Goal: Find specific page/section: Find specific page/section

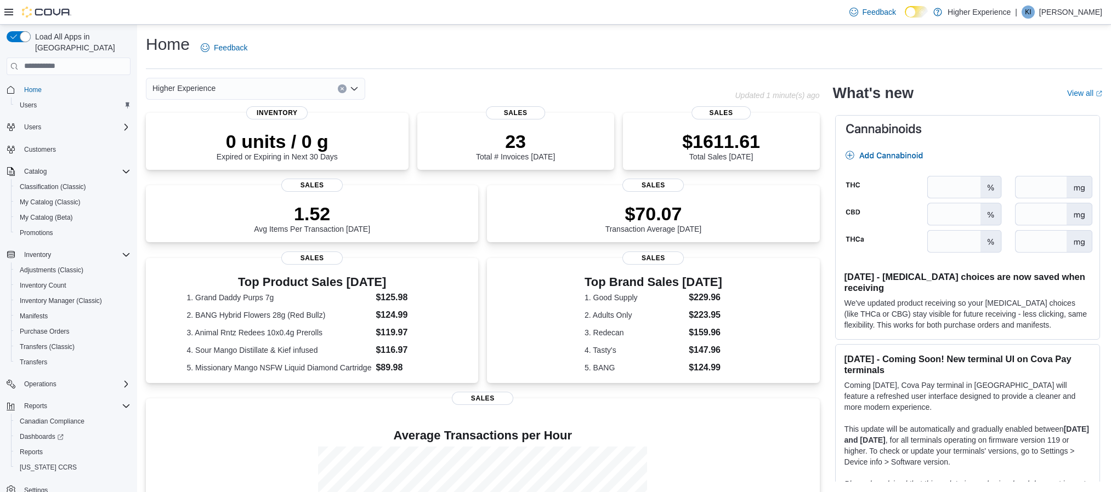
scroll to position [141, 0]
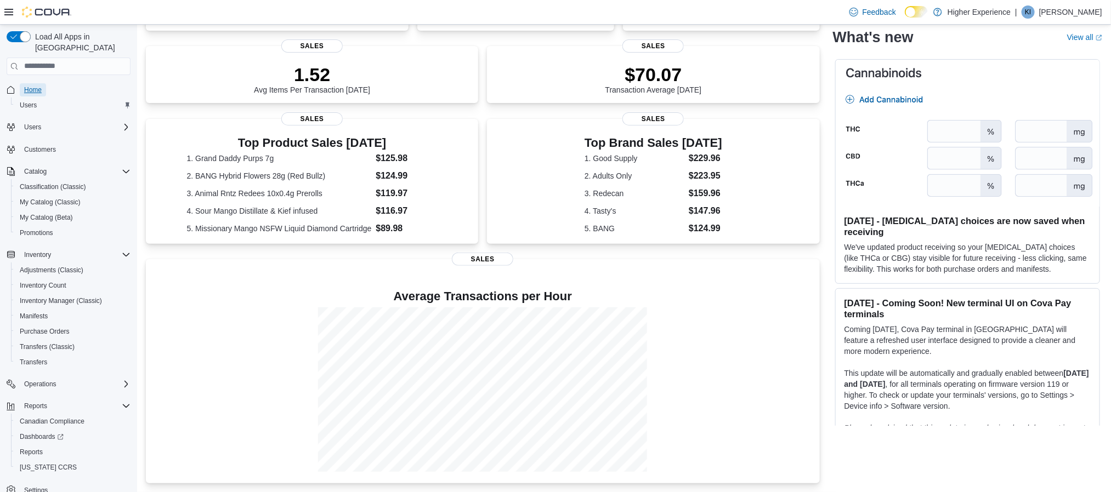
click at [37, 86] on span "Home" at bounding box center [33, 90] width 18 height 9
click at [73, 183] on span "Classification (Classic)" at bounding box center [53, 187] width 66 height 9
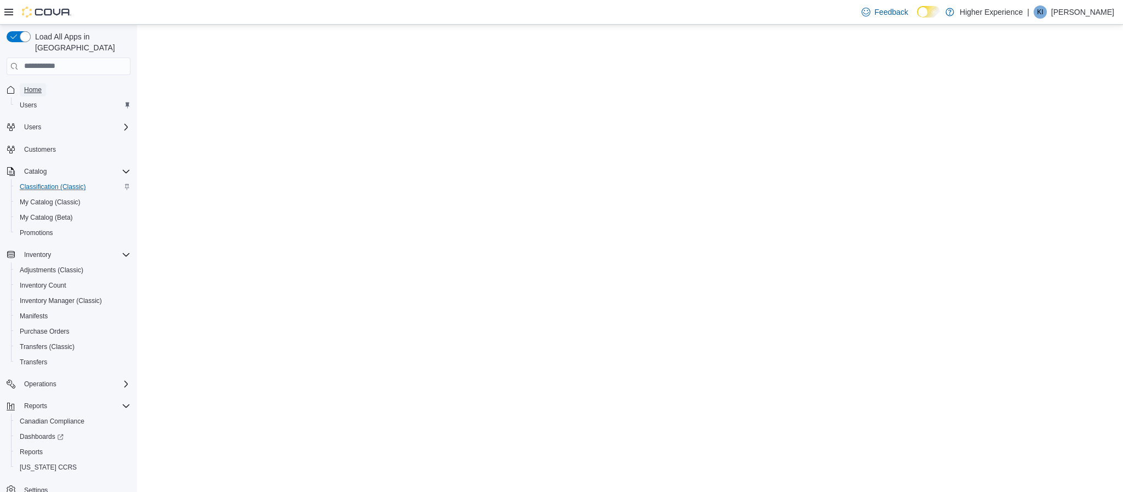
click at [33, 86] on span "Home" at bounding box center [33, 90] width 18 height 9
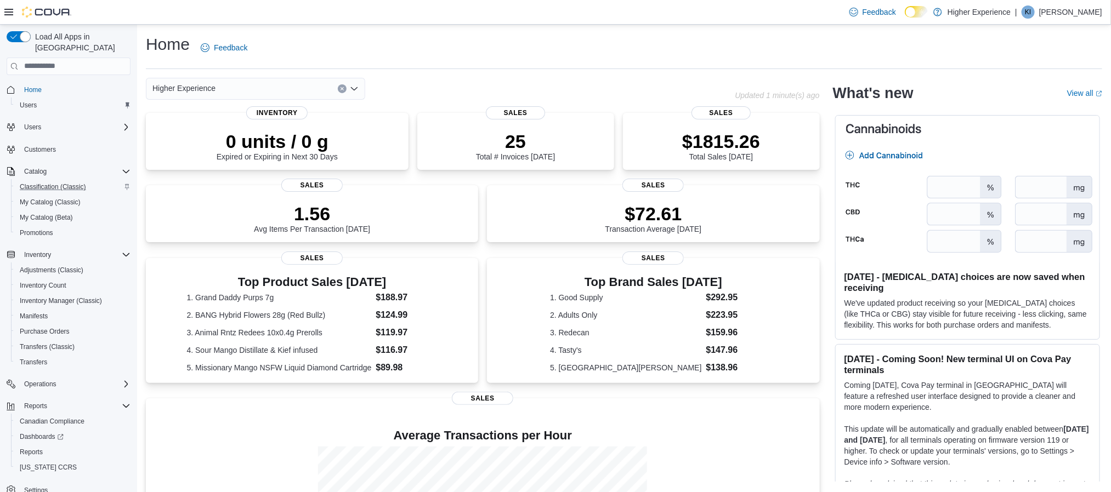
scroll to position [141, 0]
